Goal: Task Accomplishment & Management: Manage account settings

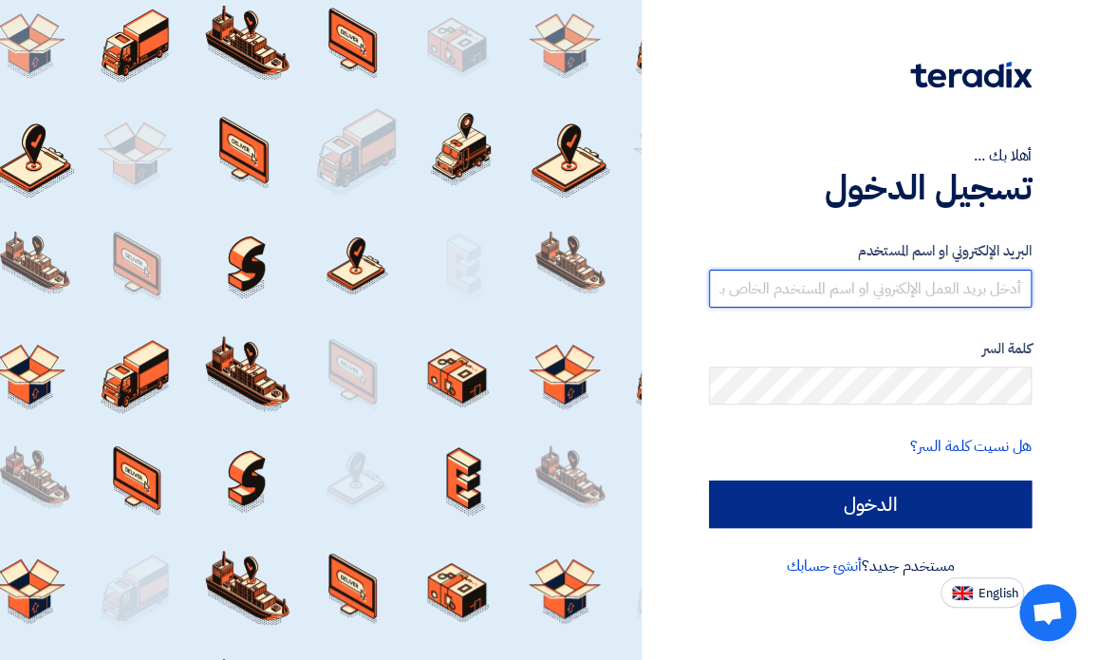
type input "[PERSON_NAME][EMAIL_ADDRESS][DOMAIN_NAME]"
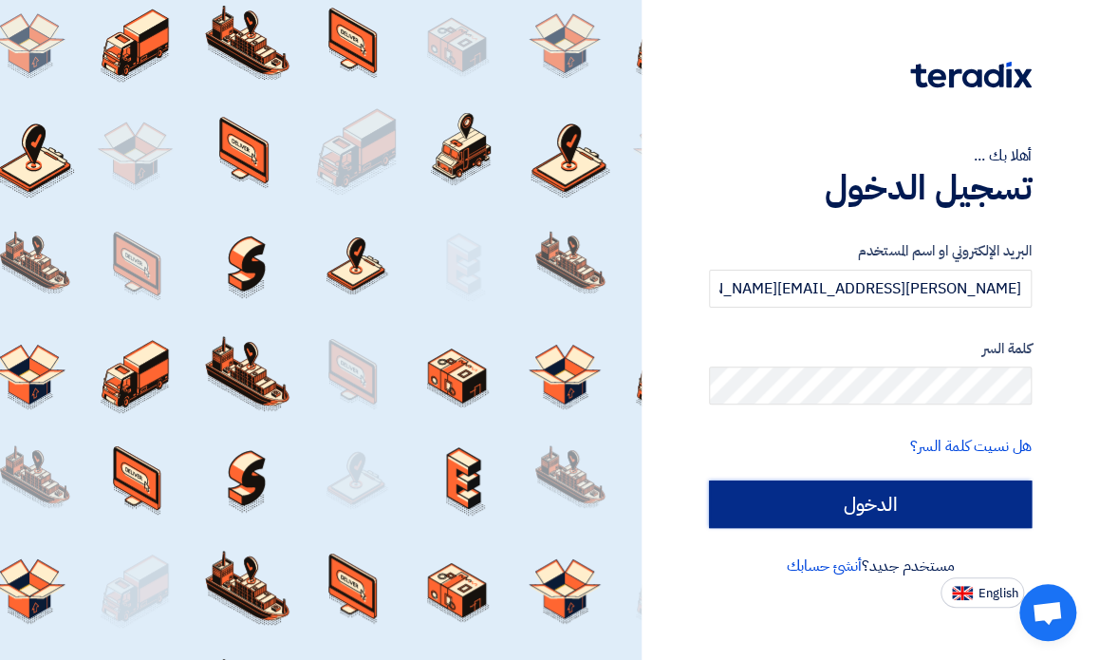
click at [939, 508] on input "الدخول" at bounding box center [871, 503] width 324 height 47
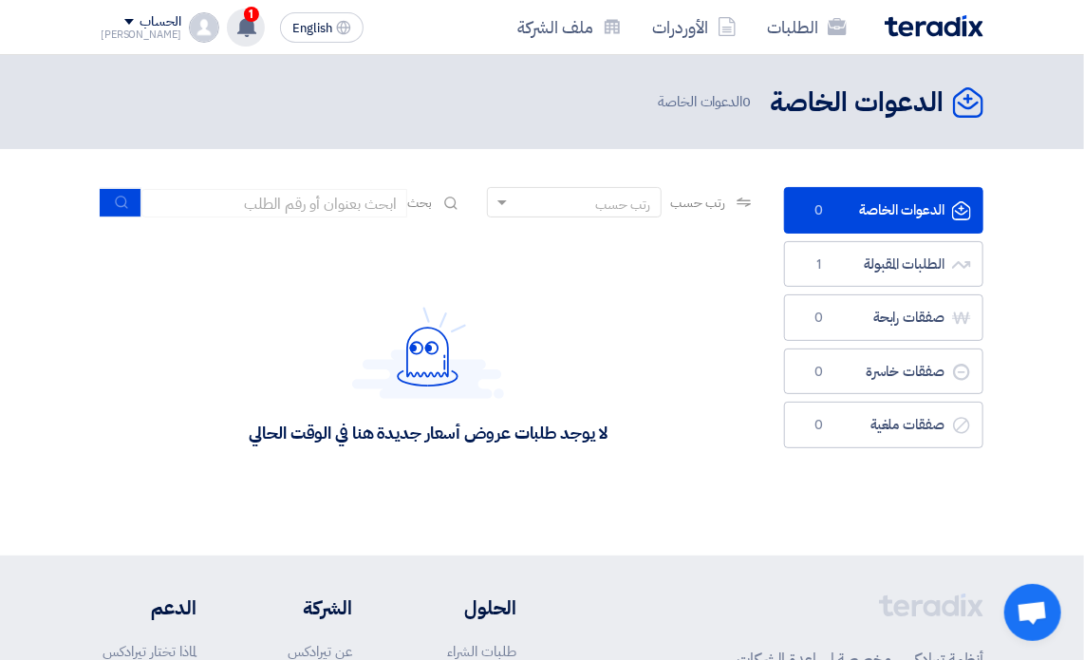
click at [237, 26] on use at bounding box center [246, 26] width 19 height 21
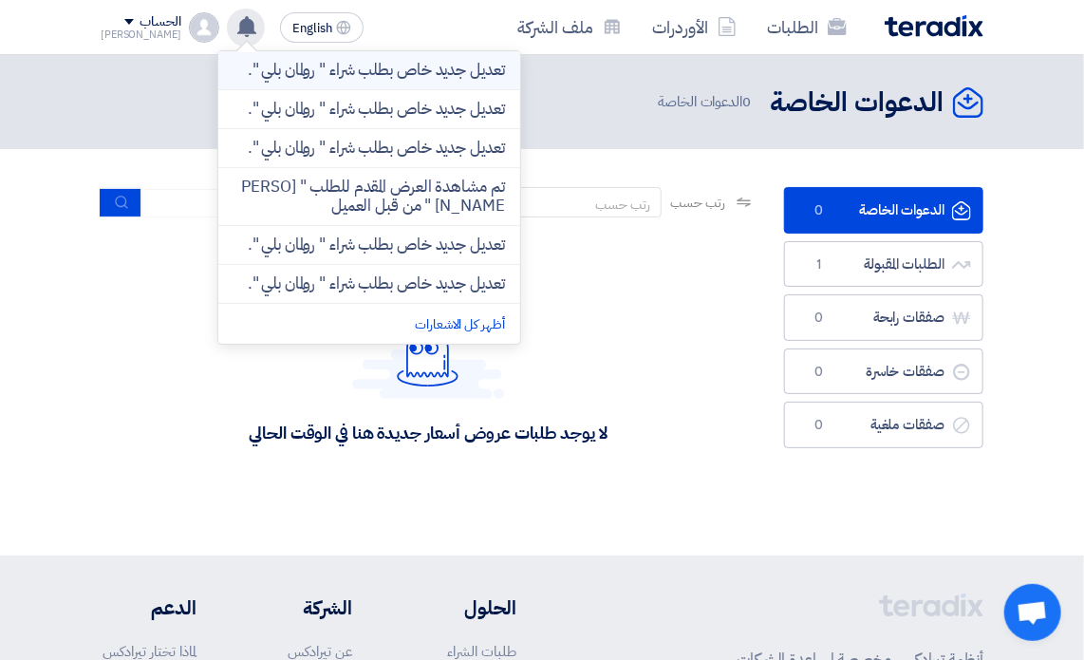
click at [299, 80] on p "تعديل جديد خاص بطلب شراء " رولمان بلي "." at bounding box center [377, 70] width 256 height 19
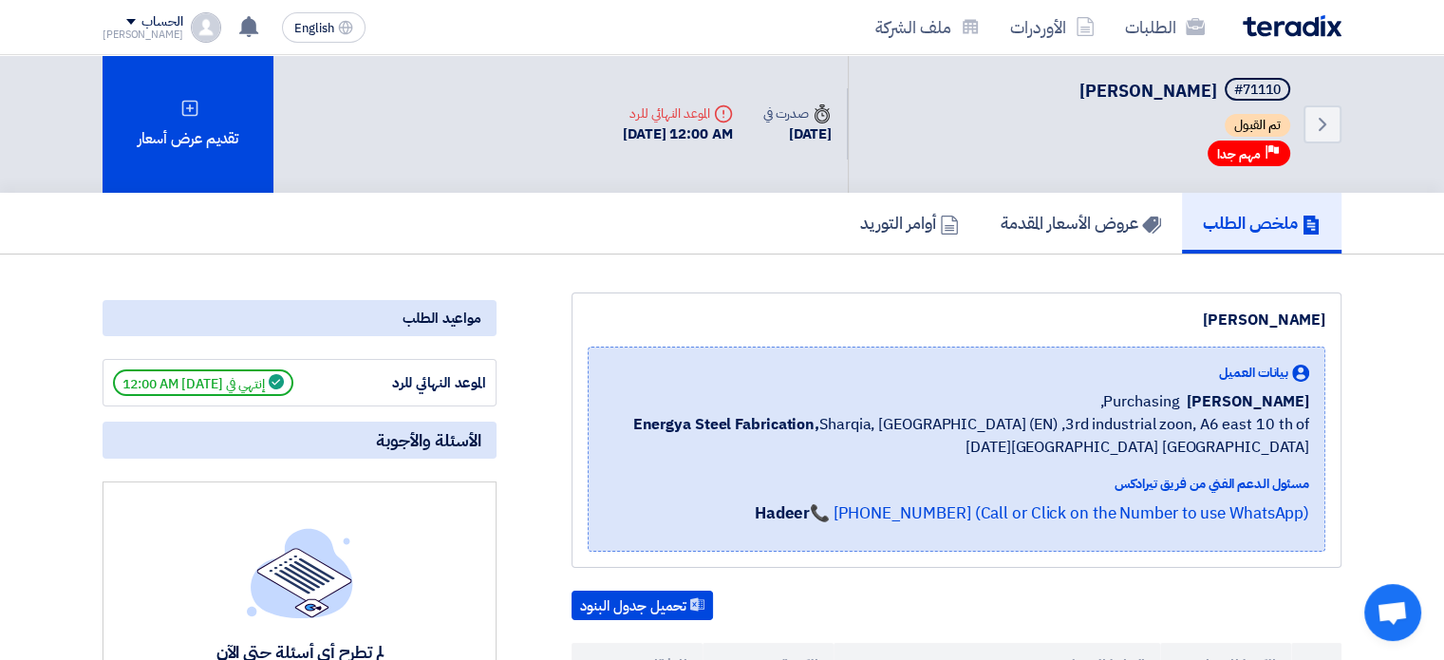
click at [714, 113] on icon "Deadline" at bounding box center [723, 113] width 19 height 19
click at [1093, 212] on h5 "عروض الأسعار المقدمة" at bounding box center [1080, 223] width 160 height 22
